Goal: Task Accomplishment & Management: Manage account settings

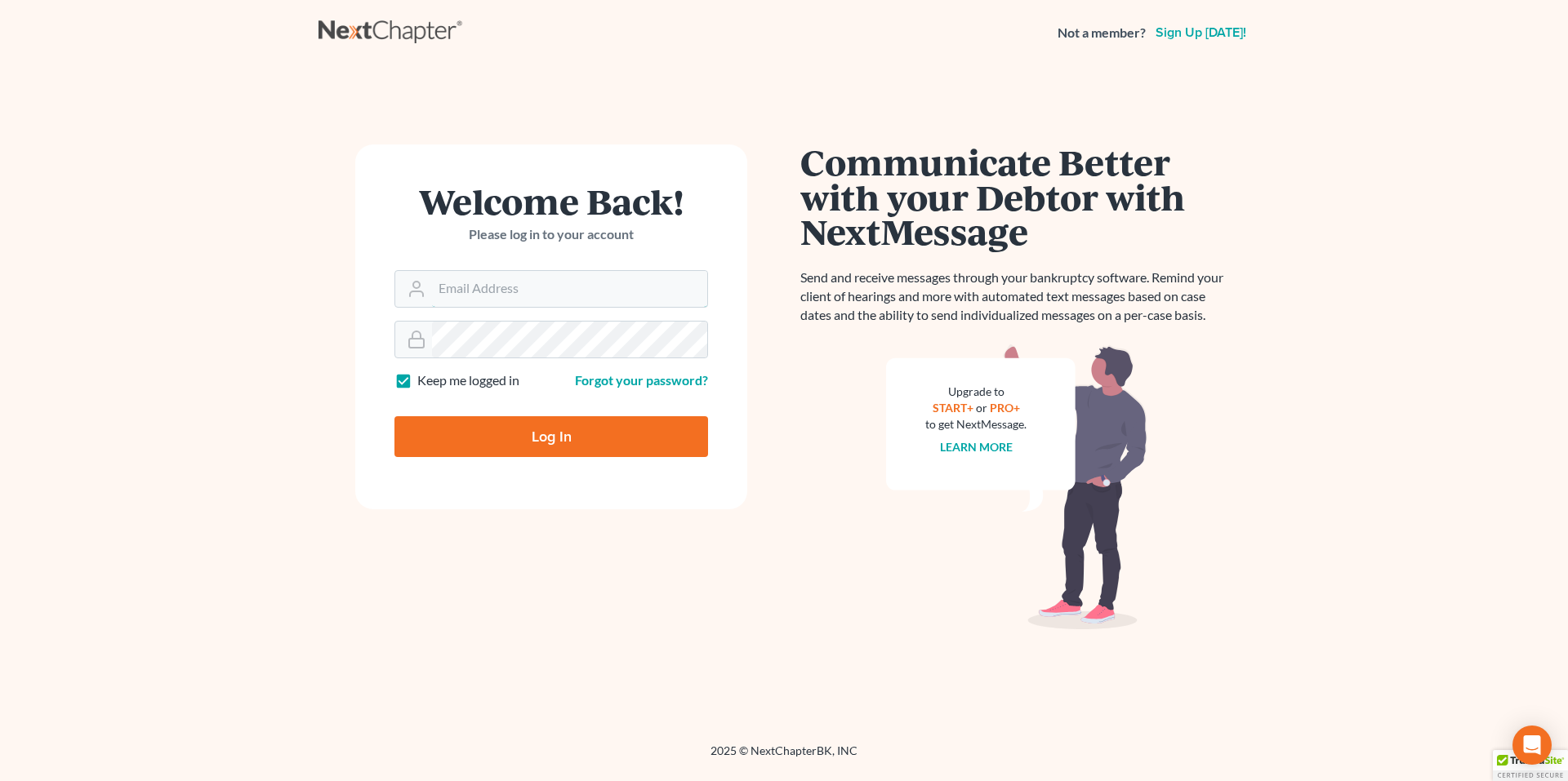
type input "[PERSON_NAME][EMAIL_ADDRESS][DOMAIN_NAME]"
drag, startPoint x: 0, startPoint y: 0, endPoint x: 482, endPoint y: 455, distance: 662.8
click at [482, 455] on input "Log In" at bounding box center [551, 437] width 314 height 41
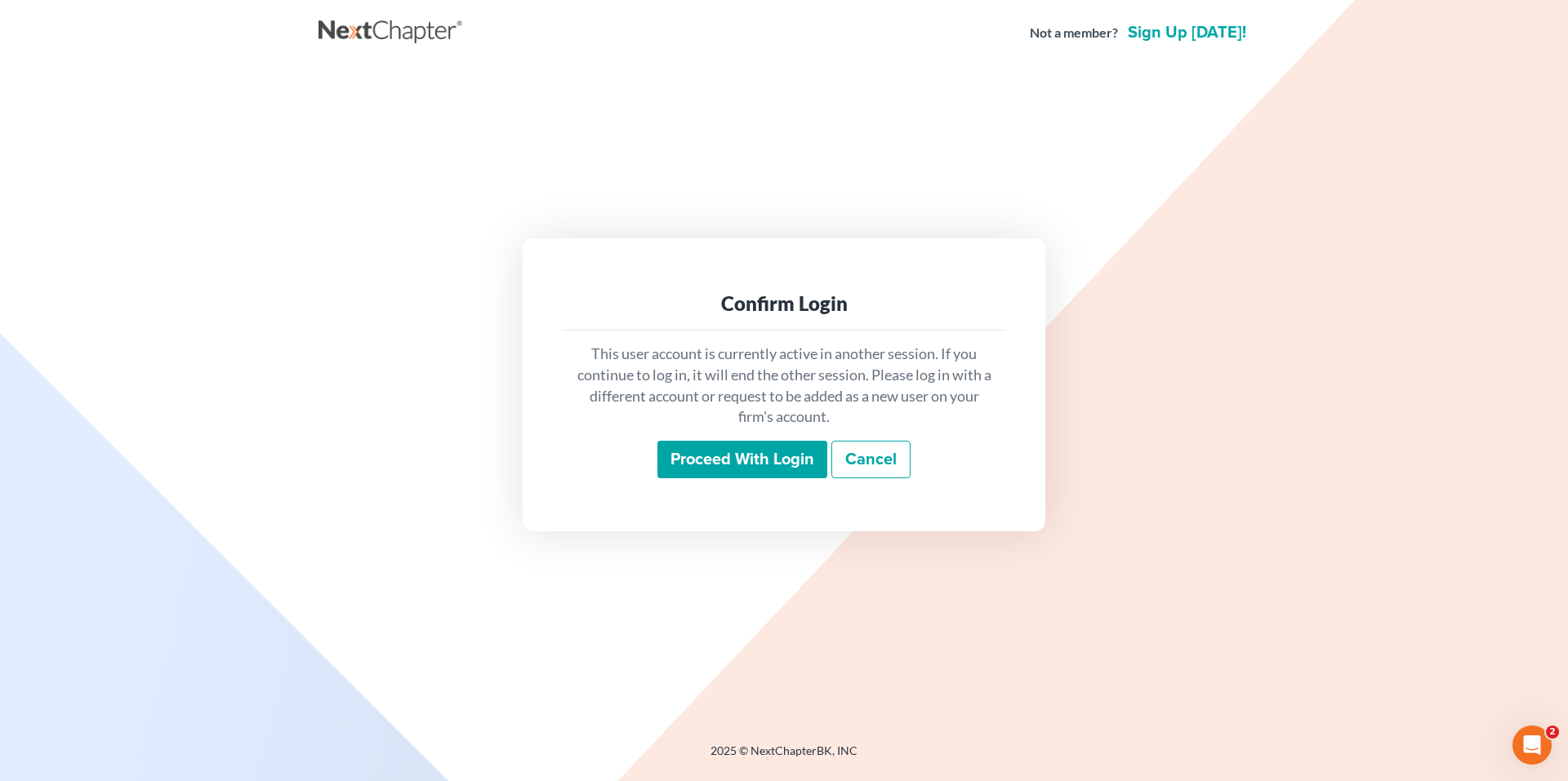
drag, startPoint x: 0, startPoint y: 0, endPoint x: 738, endPoint y: 465, distance: 872.3
click at [738, 465] on input "Proceed with login" at bounding box center [742, 460] width 170 height 37
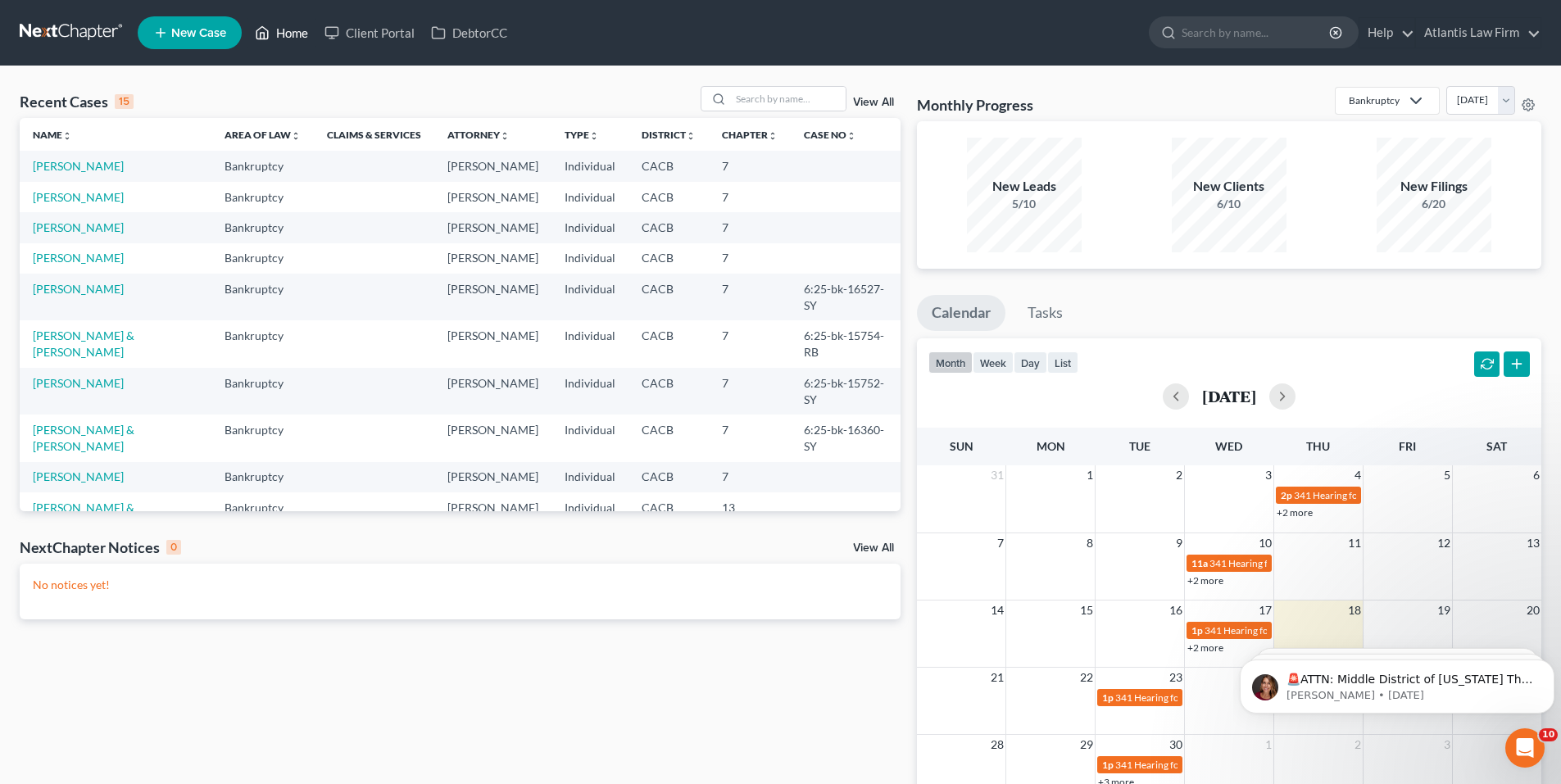
drag, startPoint x: 0, startPoint y: 0, endPoint x: 298, endPoint y: 31, distance: 299.6
click at [298, 31] on link "Home" at bounding box center [282, 32] width 69 height 29
click at [299, 30] on link "Home" at bounding box center [282, 32] width 69 height 29
click at [1493, 40] on link "Atlantis Law Firm" at bounding box center [1478, 32] width 124 height 29
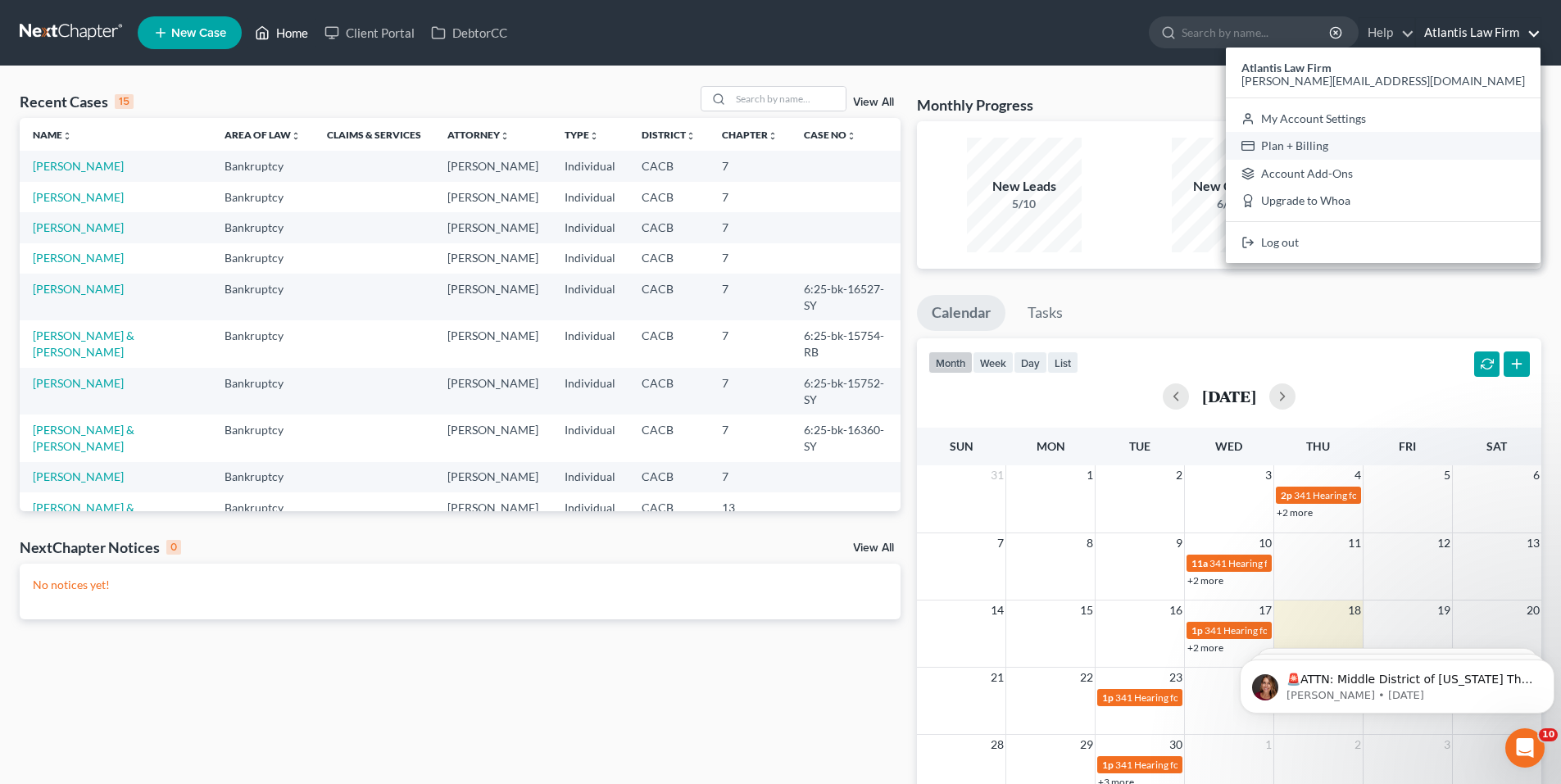
click at [1462, 148] on link "Plan + Billing" at bounding box center [1383, 145] width 315 height 28
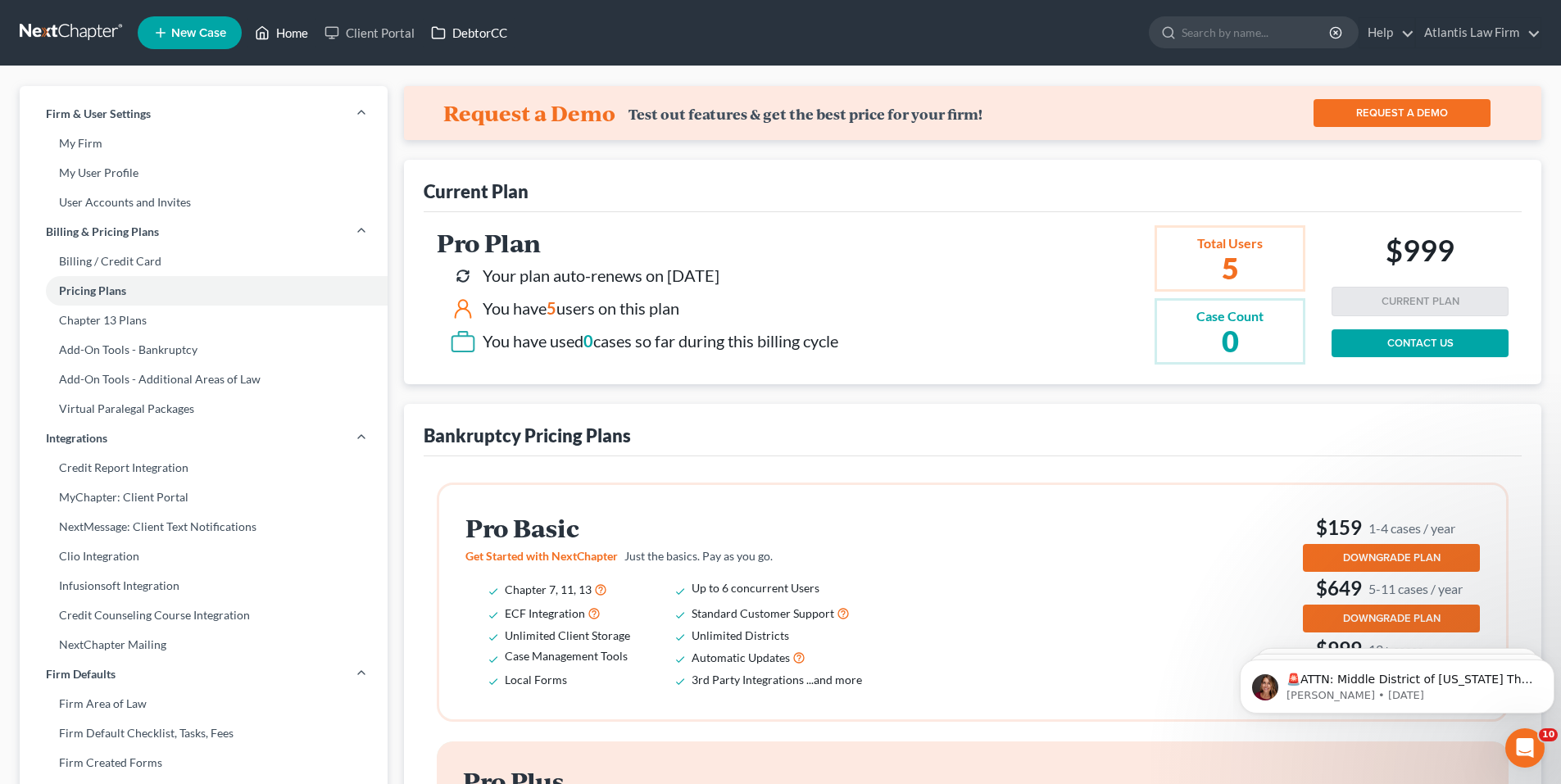
click at [500, 40] on link "DebtorCC" at bounding box center [469, 32] width 92 height 29
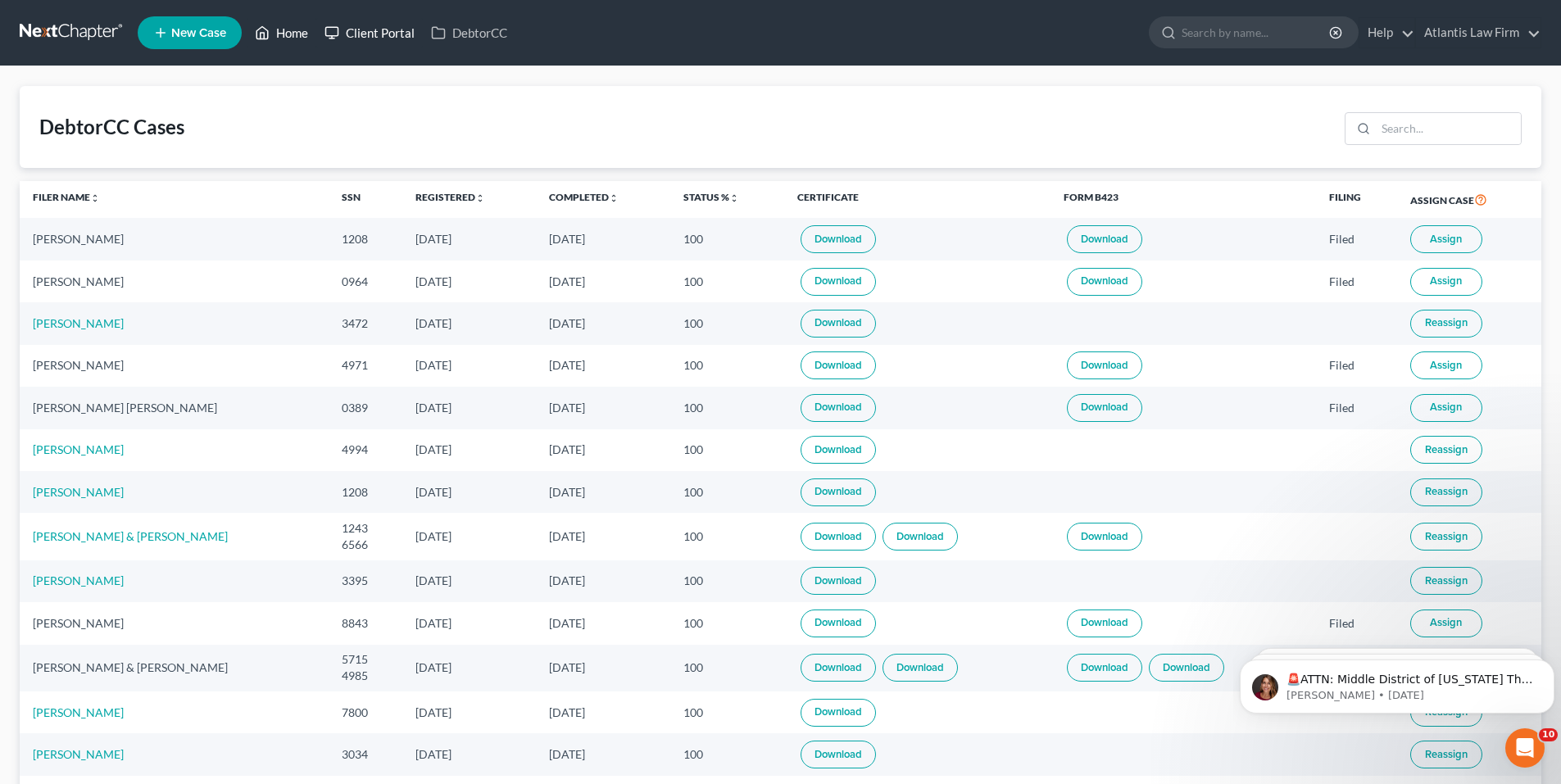
click at [357, 38] on link "Client Portal" at bounding box center [370, 32] width 107 height 29
